Goal: Transaction & Acquisition: Purchase product/service

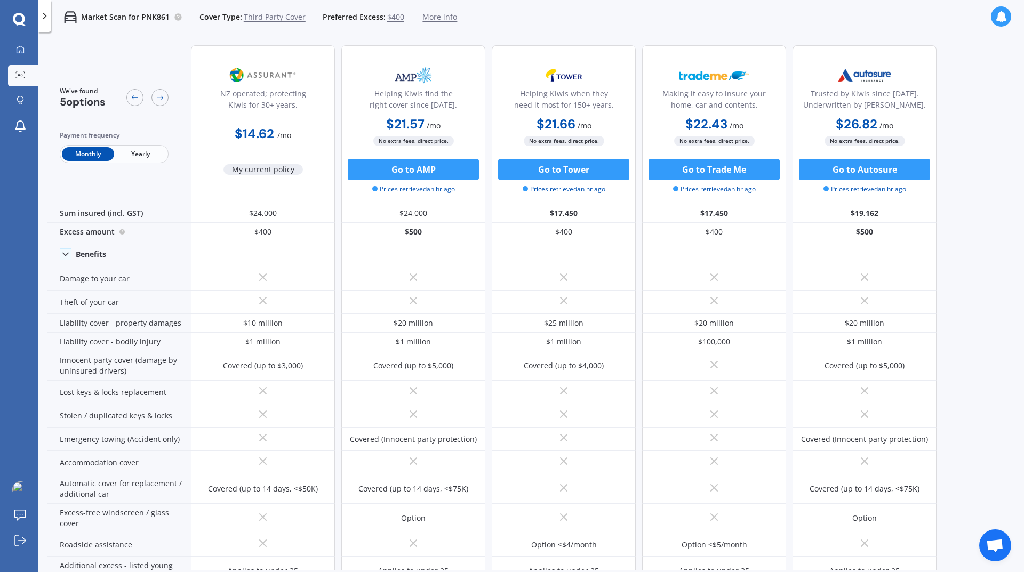
click at [49, 21] on div at bounding box center [44, 16] width 13 height 32
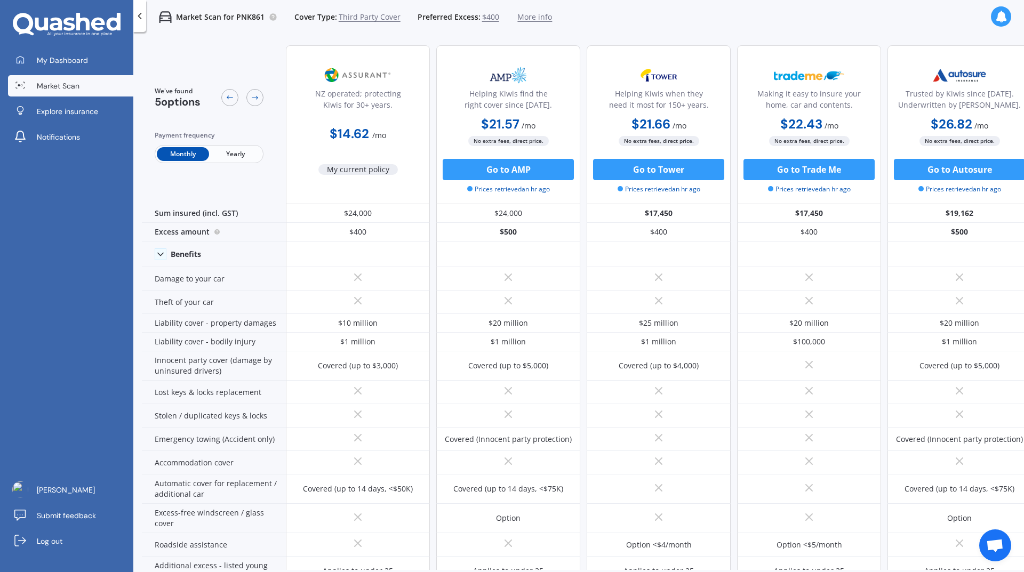
click at [92, 79] on link "Market Scan" at bounding box center [70, 85] width 125 height 21
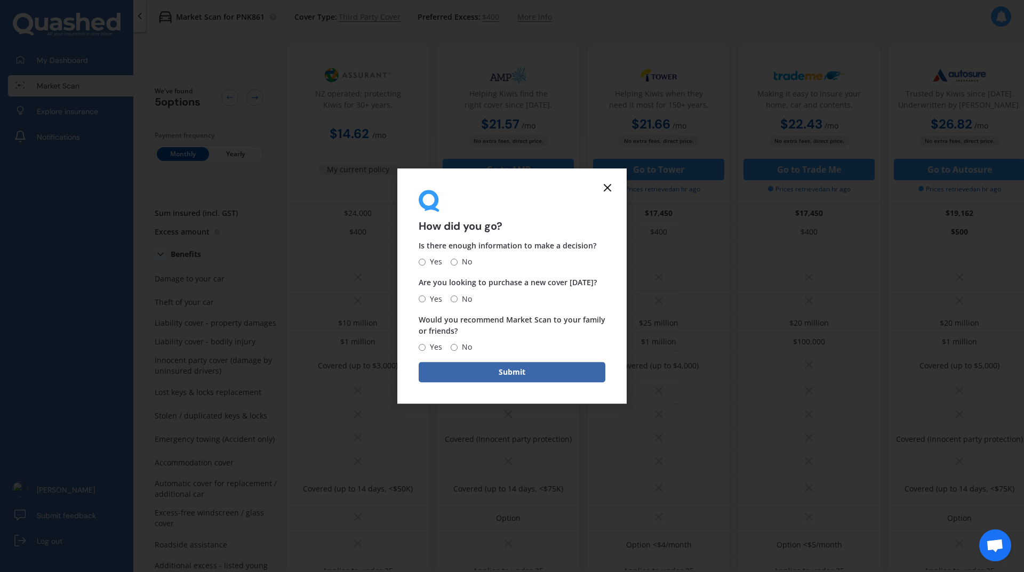
click at [609, 188] on icon at bounding box center [607, 187] width 13 height 13
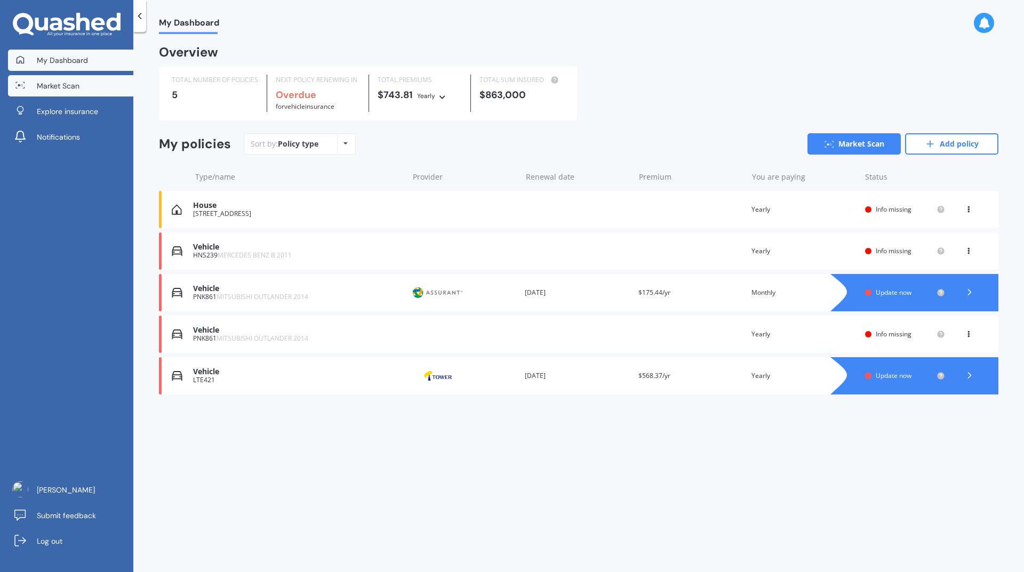
click at [67, 94] on link "Market Scan" at bounding box center [70, 85] width 125 height 21
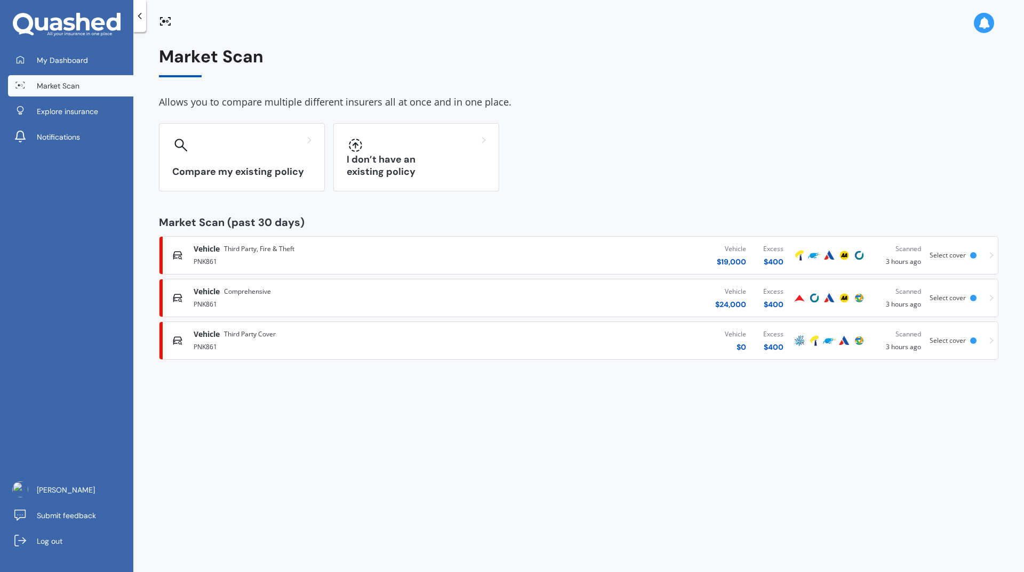
click at [956, 260] on div "Vehicle Third Party, Fire & Theft PNK861 Vehicle $ 19,000 Excess $ 400 Scanned …" at bounding box center [579, 256] width 830 height 32
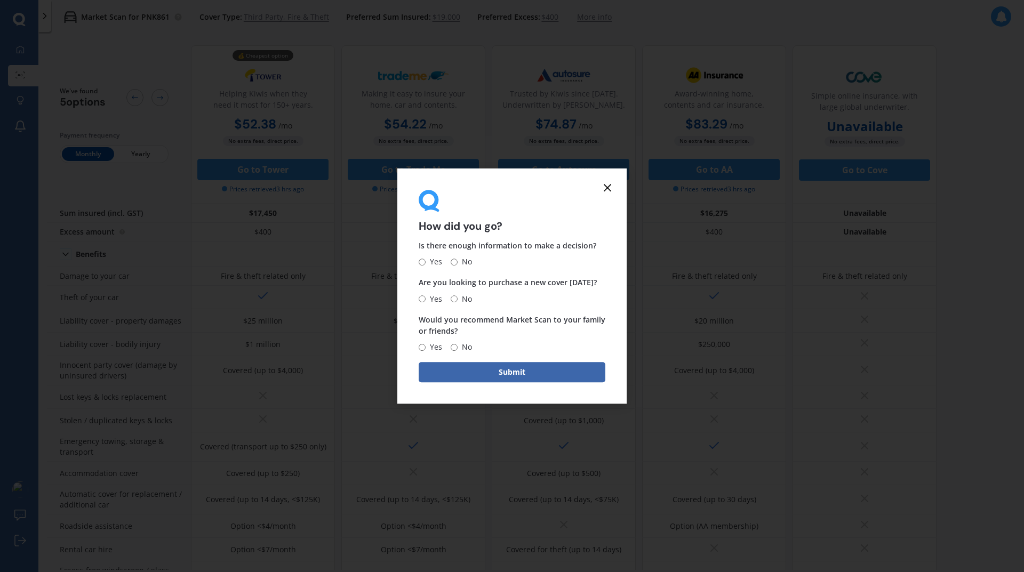
click at [607, 189] on line at bounding box center [607, 188] width 6 height 6
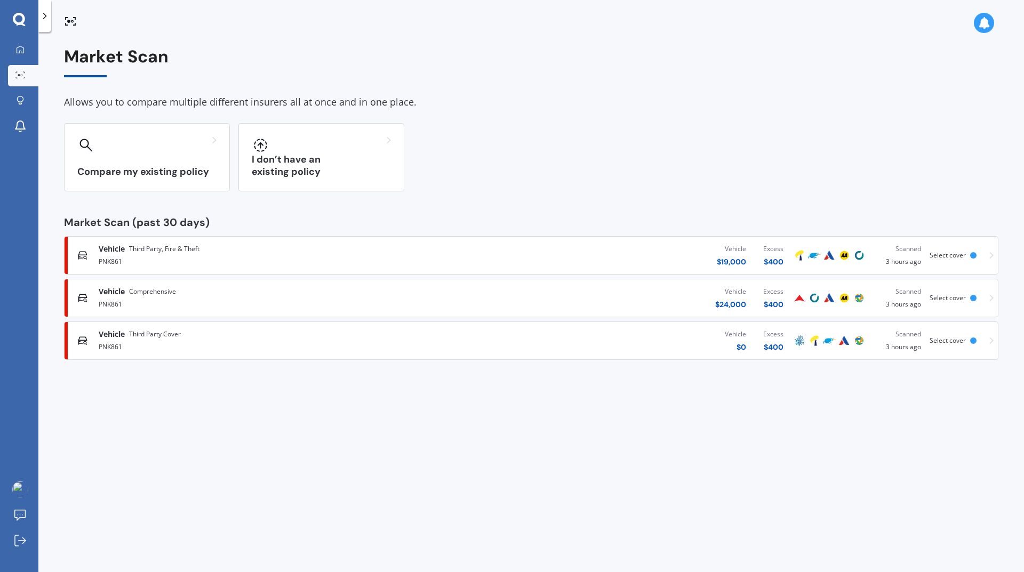
click at [984, 303] on div "Vehicle Comprehensive PNK861 Vehicle $ 24,000 Excess $ 400 Scanned 3 hours ago …" at bounding box center [531, 298] width 925 height 32
click at [980, 342] on div "Select cover" at bounding box center [955, 340] width 51 height 7
